Goal: Task Accomplishment & Management: Manage account settings

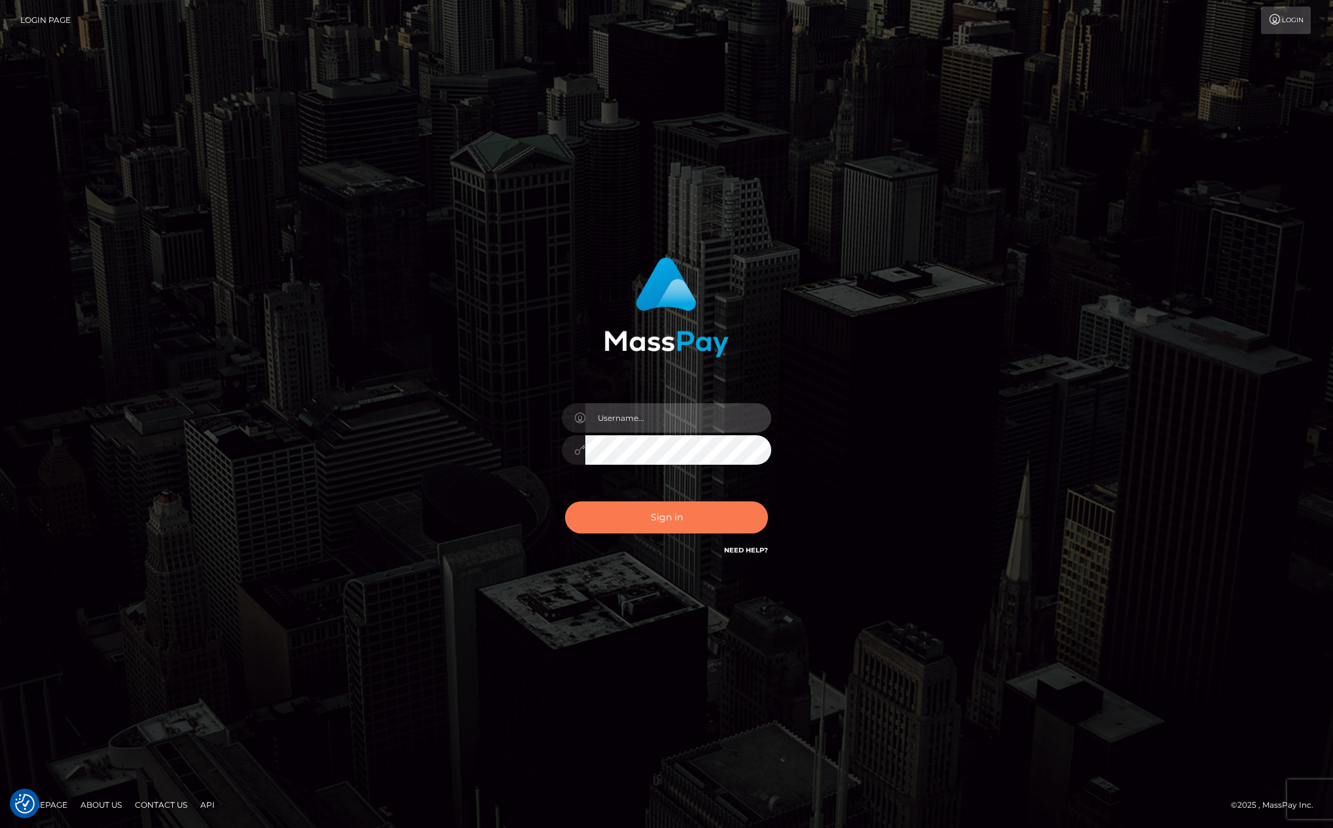
type input "[PERSON_NAME][DOMAIN_NAME]"
click at [670, 521] on button "Sign in" at bounding box center [666, 517] width 203 height 32
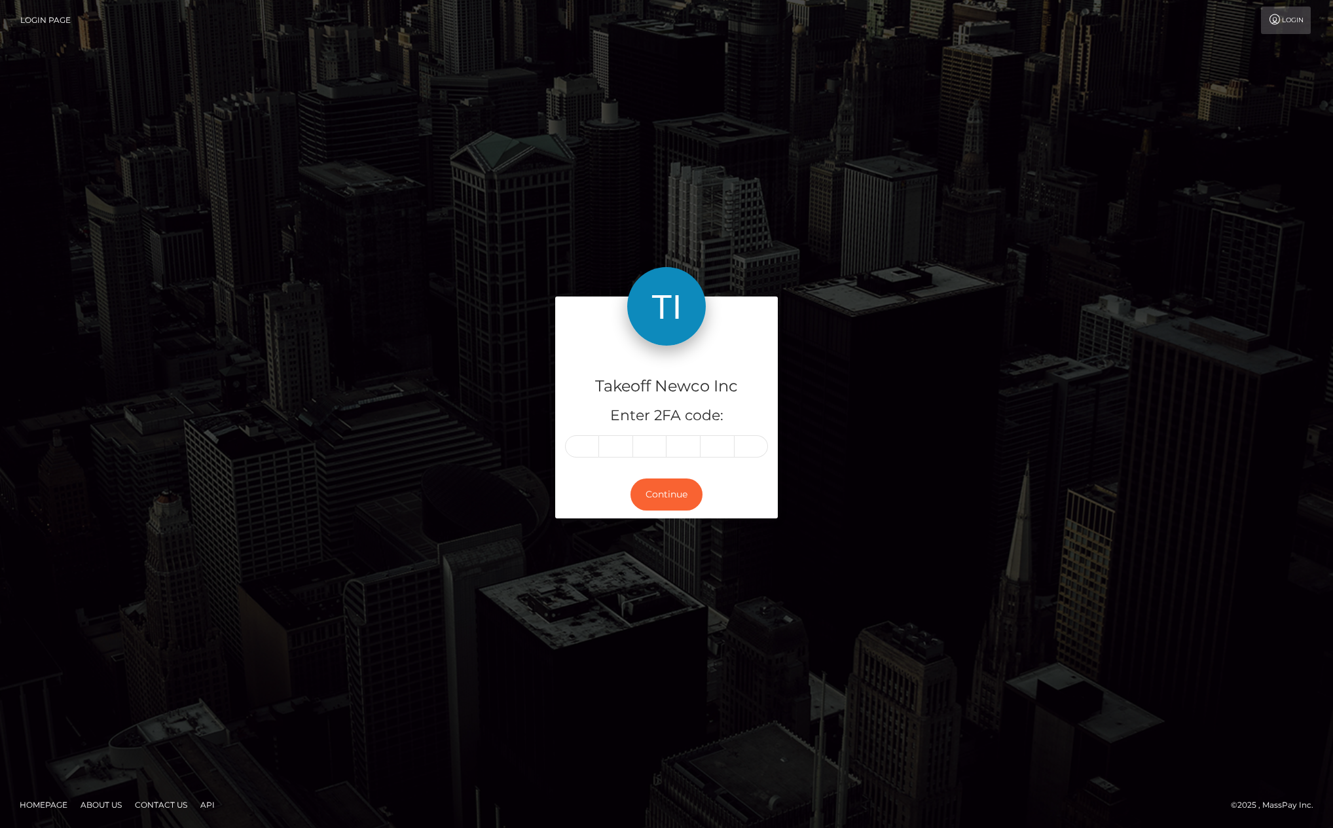
click at [588, 444] on input "text" at bounding box center [582, 446] width 34 height 22
type input "6"
type input "9"
type input "7"
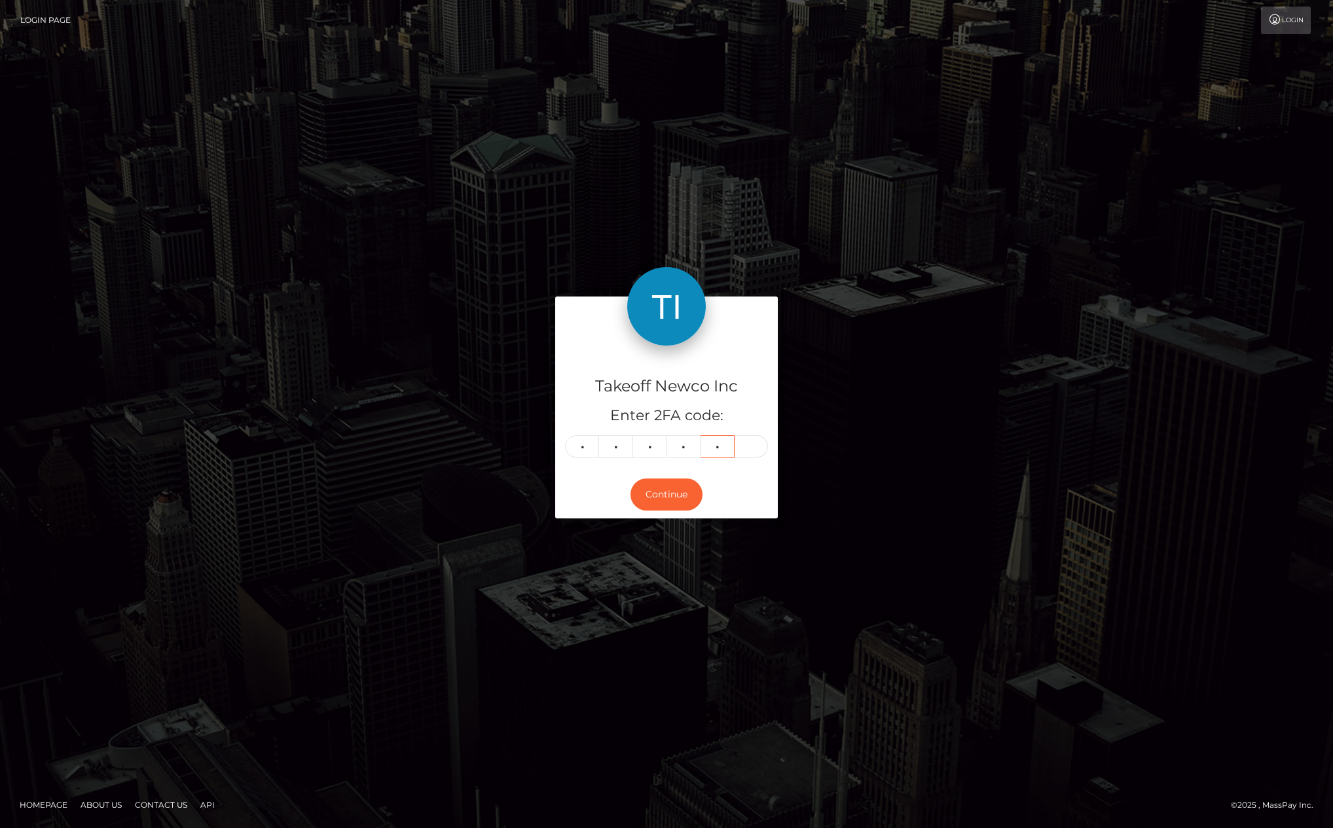
type input "8"
type input "5"
click at [666, 497] on button "Continue" at bounding box center [666, 494] width 72 height 32
